Goal: Transaction & Acquisition: Purchase product/service

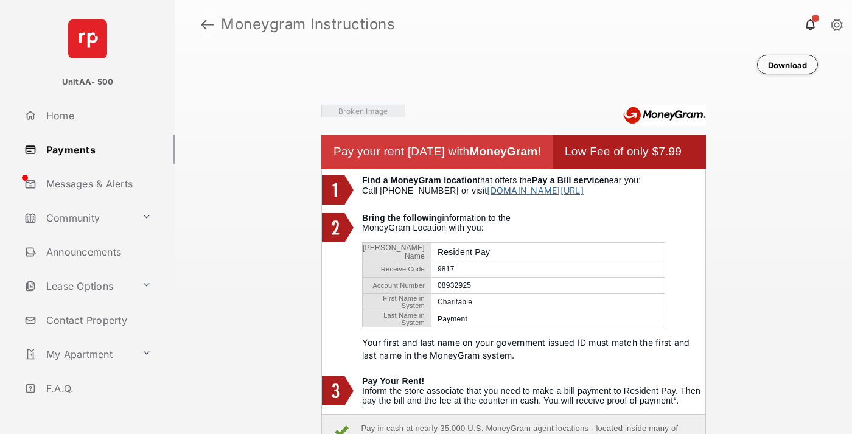
click at [207, 24] on link at bounding box center [207, 24] width 13 height 29
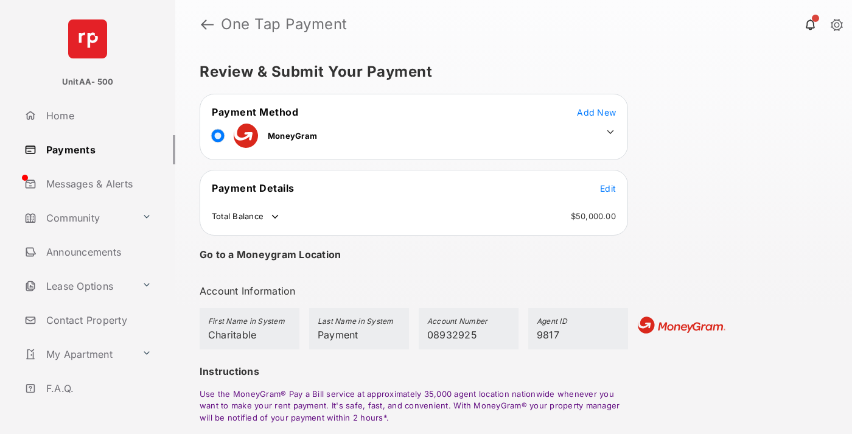
click at [608, 188] on span "Edit" at bounding box center [608, 188] width 16 height 10
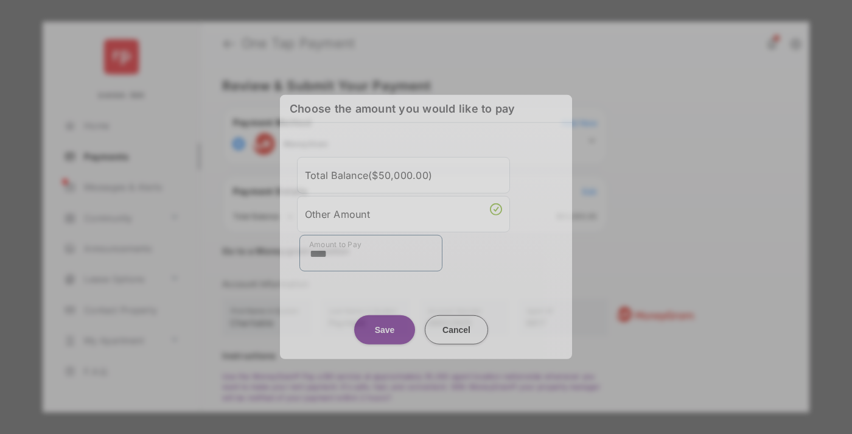
type input "****"
click at [385, 322] on button "Save" at bounding box center [384, 329] width 61 height 29
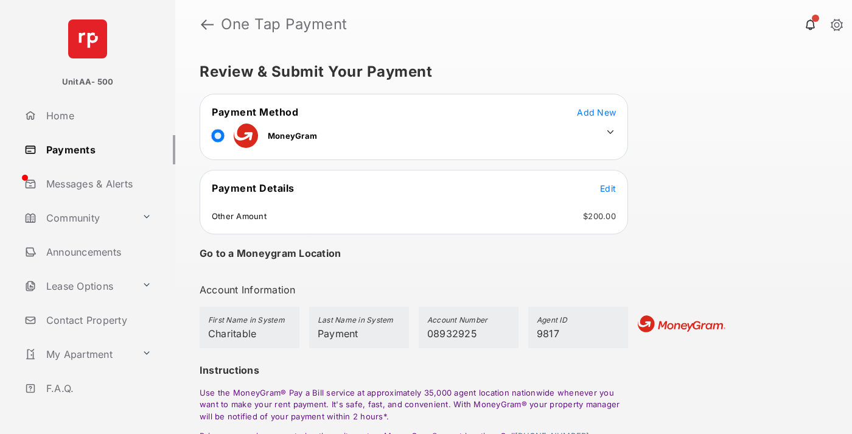
click at [610, 132] on icon at bounding box center [610, 132] width 11 height 11
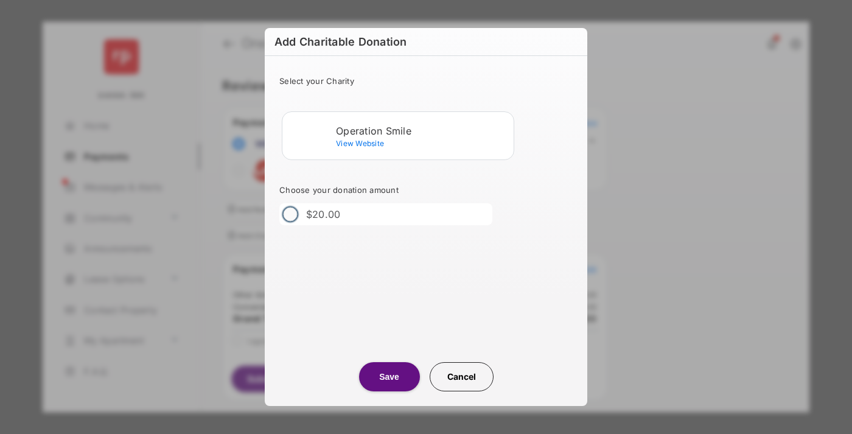
click at [422, 130] on div "Operation Smile" at bounding box center [422, 130] width 173 height 11
click at [389, 377] on button "Save" at bounding box center [389, 376] width 61 height 29
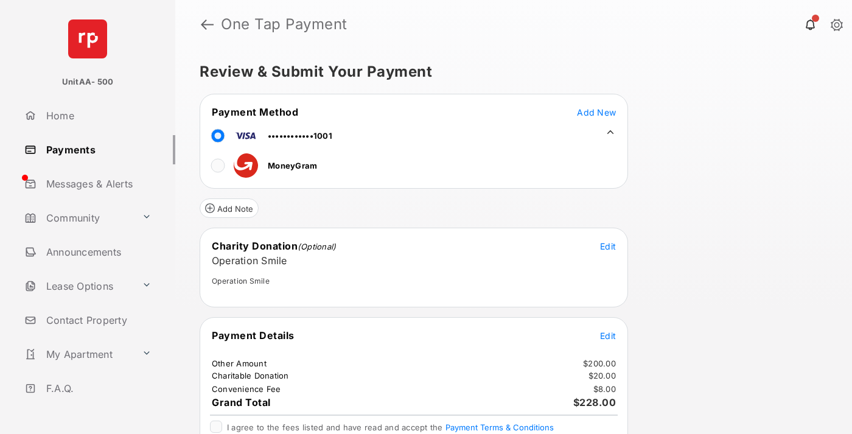
click at [608, 335] on span "Edit" at bounding box center [608, 335] width 16 height 10
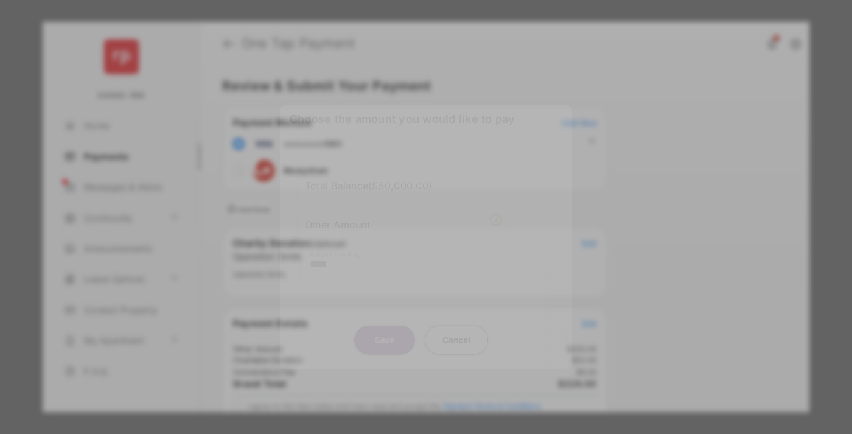
click at [385, 337] on button "Save" at bounding box center [384, 339] width 61 height 29
